Goal: Information Seeking & Learning: Learn about a topic

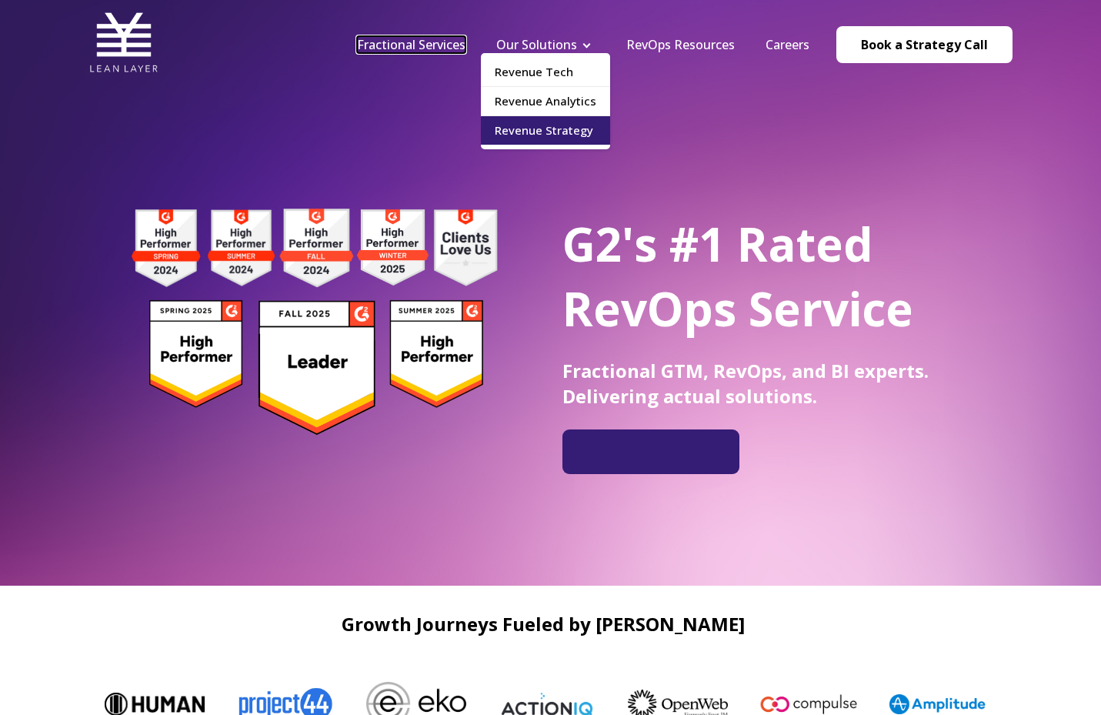
click at [435, 42] on link "Fractional Services" at bounding box center [411, 44] width 109 height 17
